Goal: Task Accomplishment & Management: Use online tool/utility

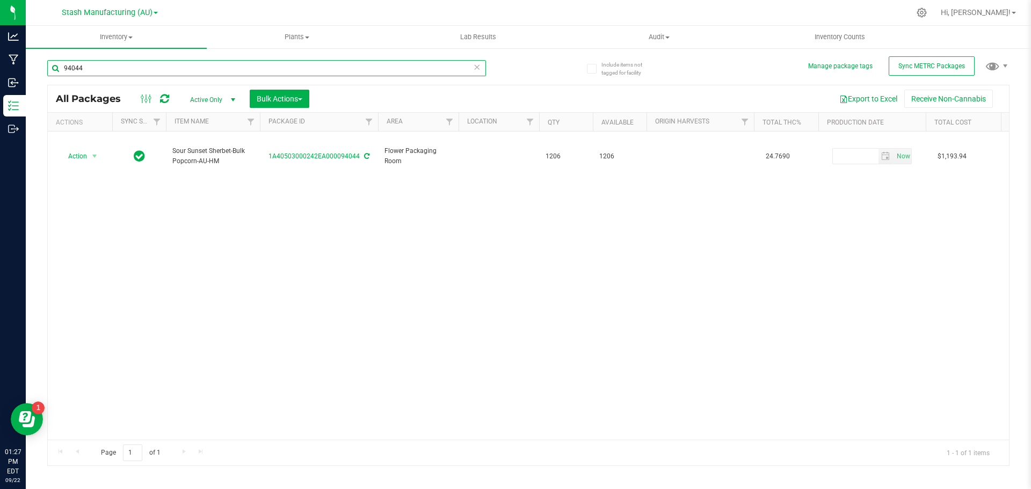
drag, startPoint x: 118, startPoint y: 67, endPoint x: 48, endPoint y: 63, distance: 69.9
click at [48, 63] on input "94044" at bounding box center [266, 68] width 439 height 16
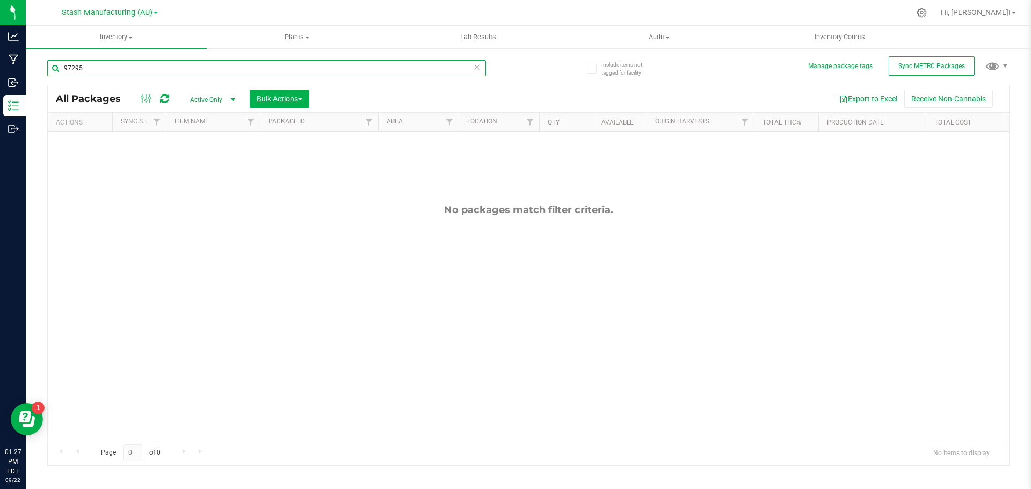
click at [85, 68] on input "97295" at bounding box center [266, 68] width 439 height 16
click at [91, 65] on input "97295" at bounding box center [266, 68] width 439 height 16
drag, startPoint x: 104, startPoint y: 65, endPoint x: 41, endPoint y: 52, distance: 63.7
click at [41, 52] on div "Include items not tagged for facility Manage package tags Sync METRC Packages 9…" at bounding box center [528, 210] width 1005 height 327
click at [221, 263] on div "No packages match filter criteria." at bounding box center [528, 322] width 961 height 381
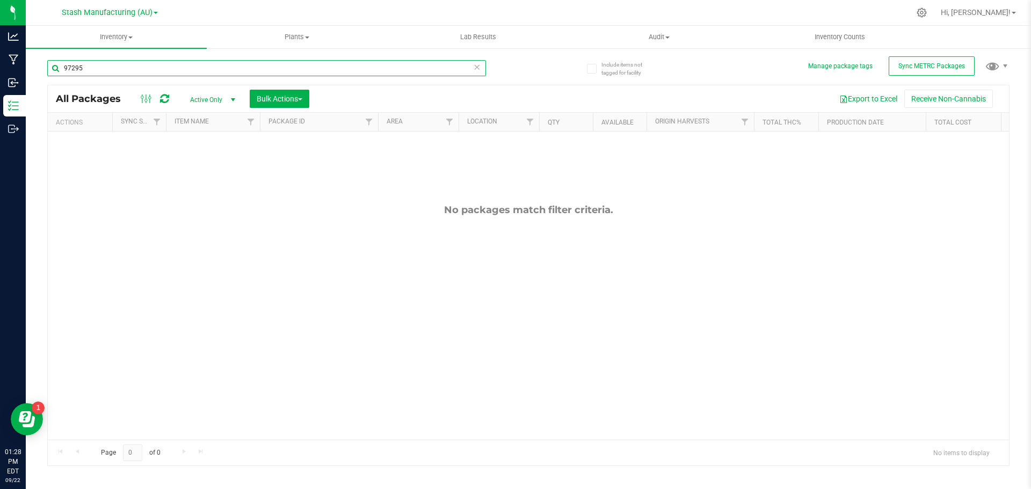
drag, startPoint x: 107, startPoint y: 73, endPoint x: 69, endPoint y: 72, distance: 38.1
click at [69, 72] on input "97295" at bounding box center [266, 68] width 439 height 16
click at [92, 68] on input "97295" at bounding box center [266, 68] width 439 height 16
click at [81, 64] on input "97295" at bounding box center [266, 68] width 439 height 16
type input "9"
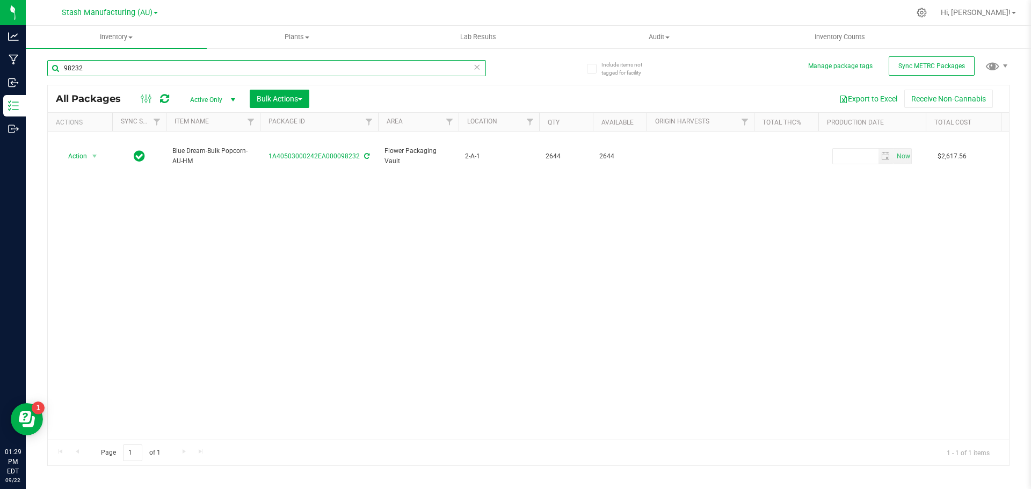
type input "98232"
click at [299, 103] on button "Bulk Actions" at bounding box center [280, 99] width 60 height 18
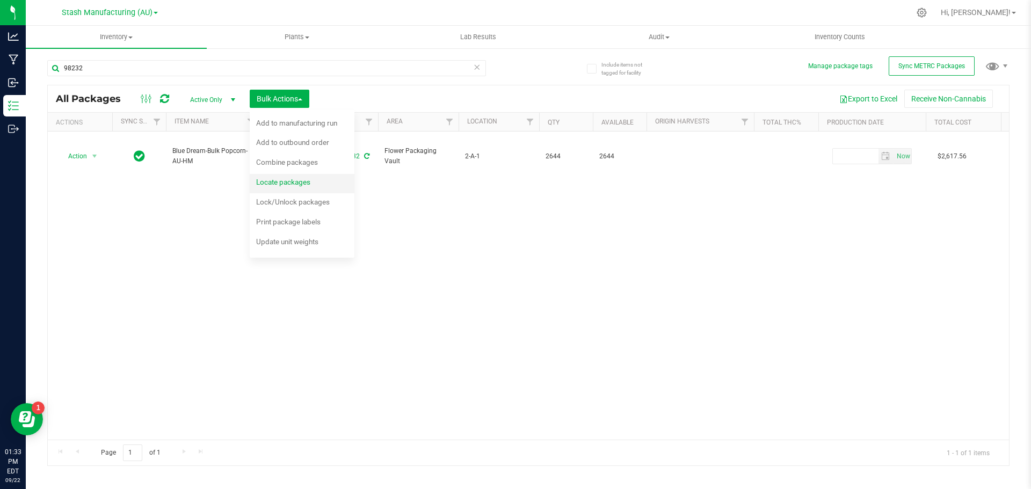
click at [316, 179] on div "Locate packages" at bounding box center [290, 183] width 69 height 17
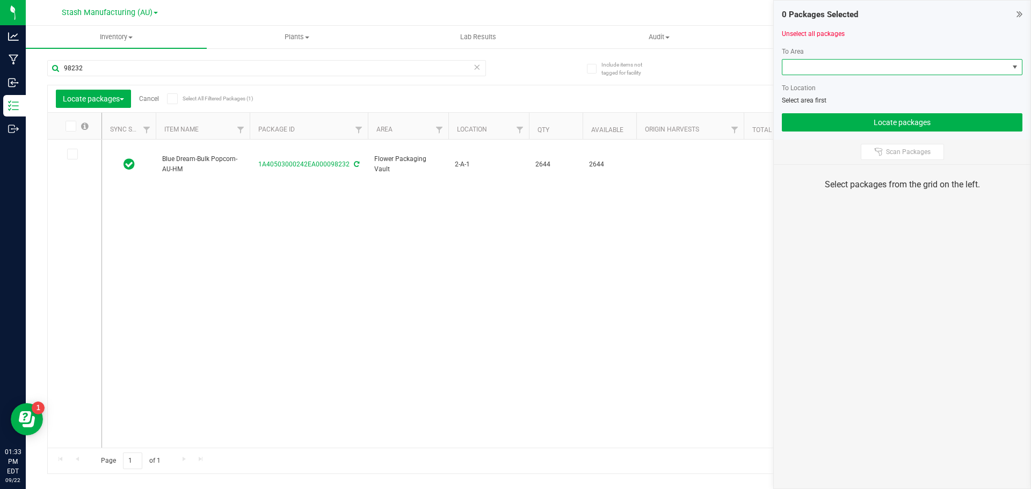
click at [1016, 69] on span at bounding box center [1014, 67] width 9 height 9
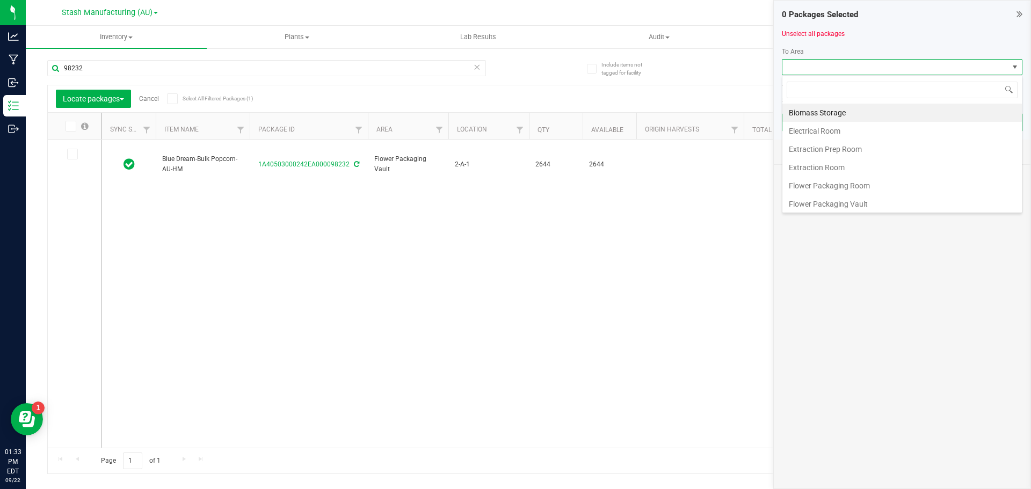
scroll to position [16, 241]
click at [834, 185] on li "Flower Packaging Room" at bounding box center [901, 186] width 239 height 18
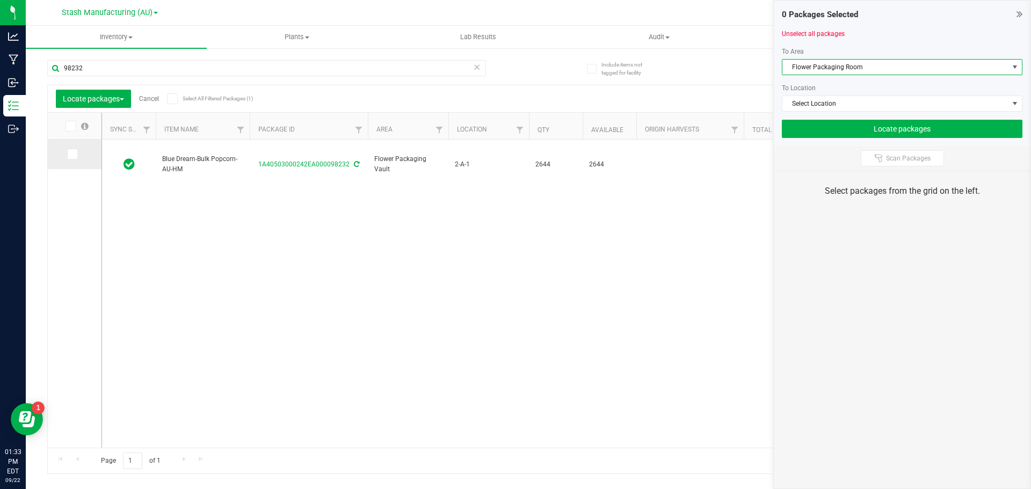
click at [74, 154] on icon at bounding box center [71, 154] width 7 height 0
click at [0, 0] on input "checkbox" at bounding box center [0, 0] width 0 height 0
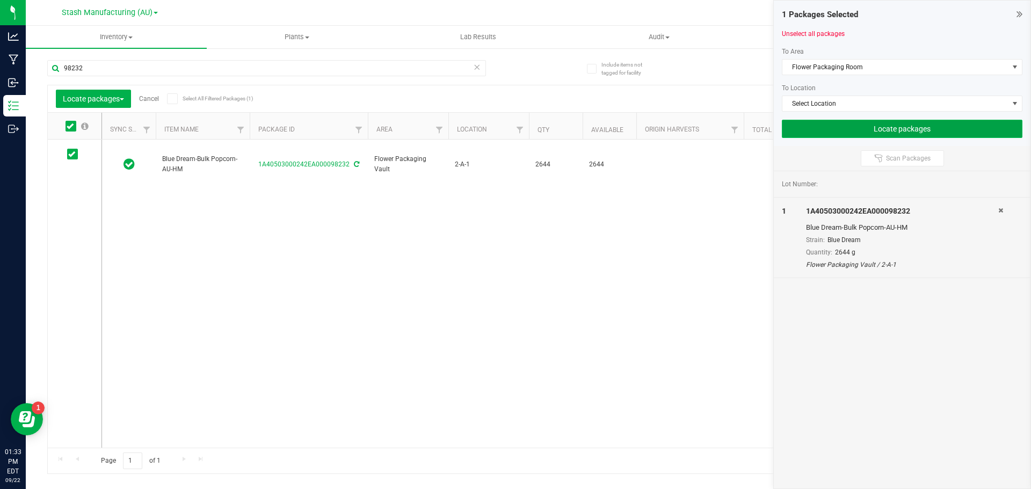
click at [833, 130] on button "Locate packages" at bounding box center [902, 129] width 241 height 18
